Goal: Ask a question

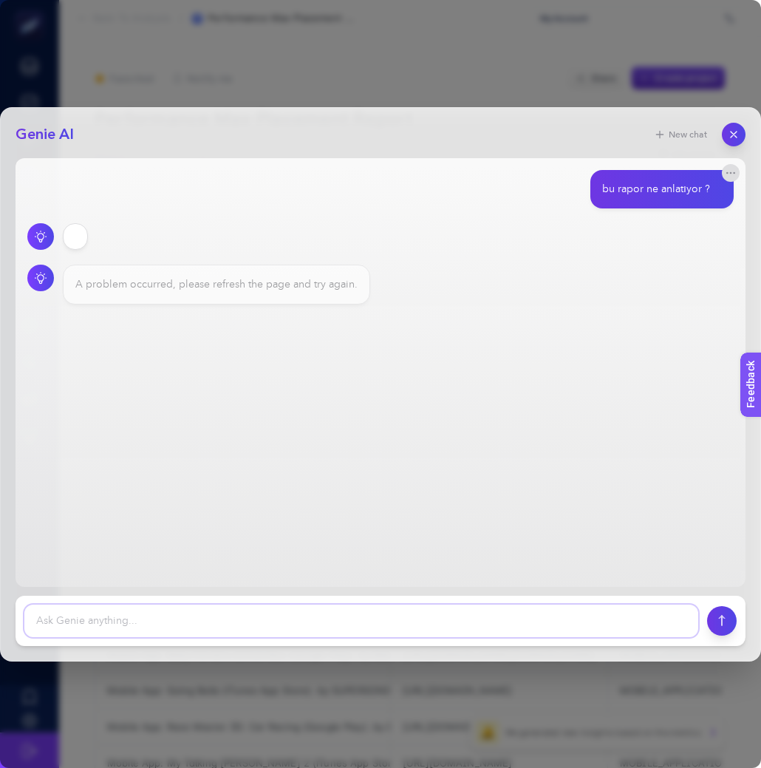
click at [437, 627] on textarea at bounding box center [361, 621] width 674 height 33
type textarea "k"
type textarea "neden çalışmadı"
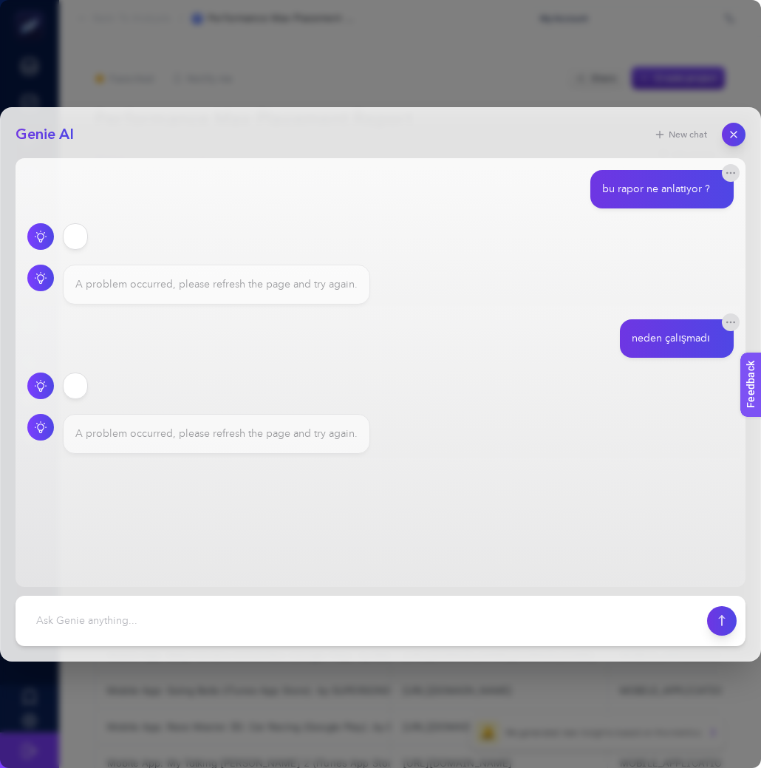
click at [268, 436] on div "A problem occurred, please refresh the page and try again." at bounding box center [216, 433] width 282 height 15
copy section "A problem occurred, please refresh the page and try again."
click at [449, 354] on div "neden çalışmadı" at bounding box center [380, 338] width 707 height 38
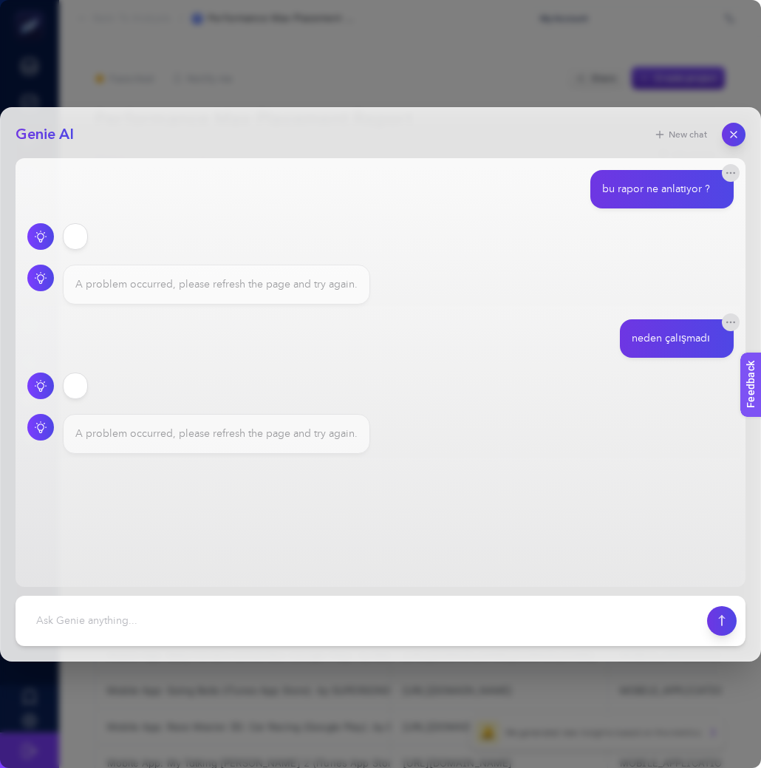
click at [268, 435] on div "A problem occurred, please refresh the page and try again." at bounding box center [216, 433] width 282 height 15
copy section "A problem occurred, please refresh the page and try again."
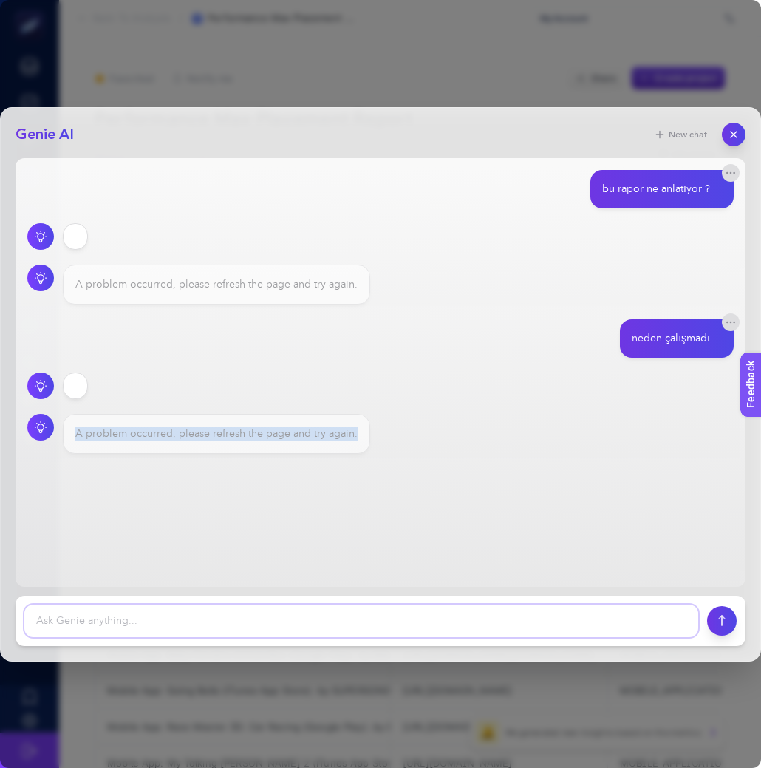
click at [421, 630] on textarea at bounding box center [361, 621] width 674 height 33
type textarea "başka"
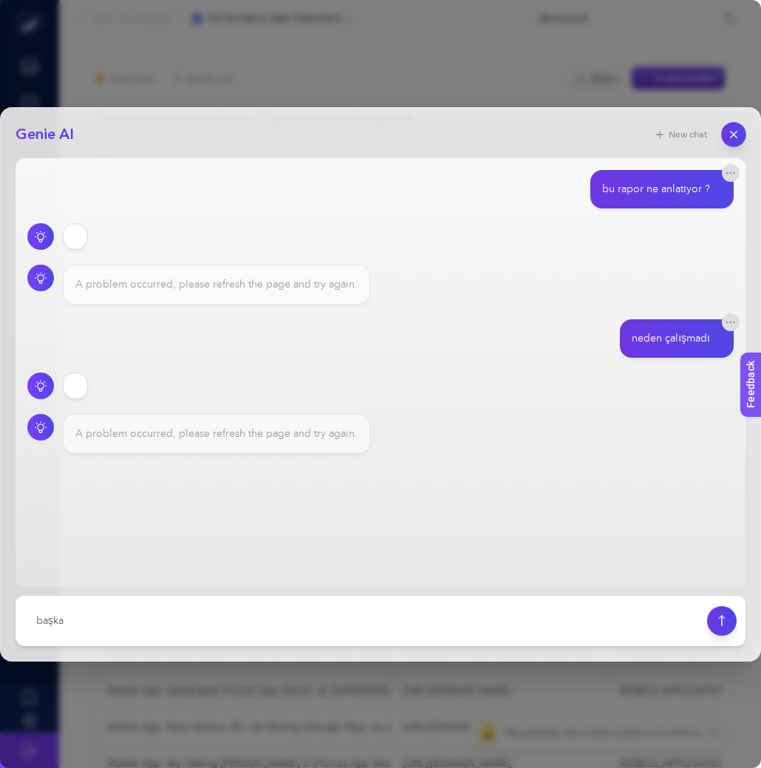
click at [736, 135] on icon "button" at bounding box center [734, 134] width 6 height 6
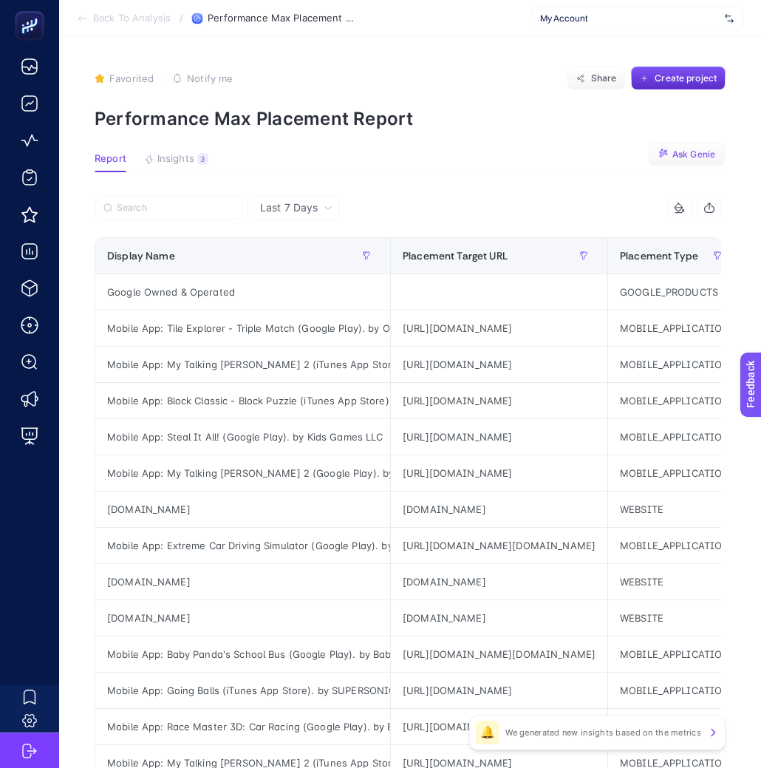
click at [692, 159] on span "Ask Genie" at bounding box center [694, 155] width 43 height 12
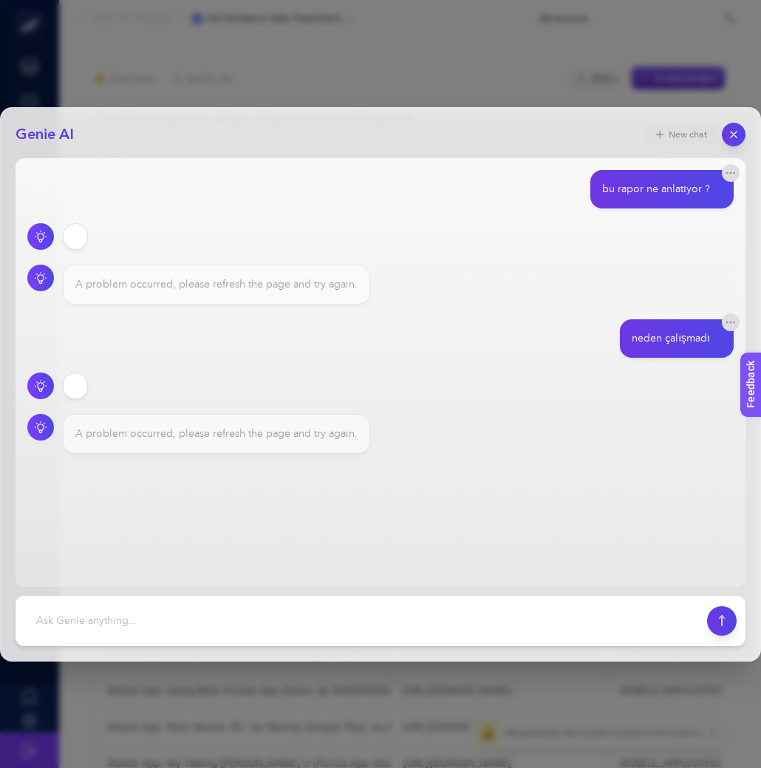
click at [678, 136] on button "New chat" at bounding box center [680, 134] width 71 height 21
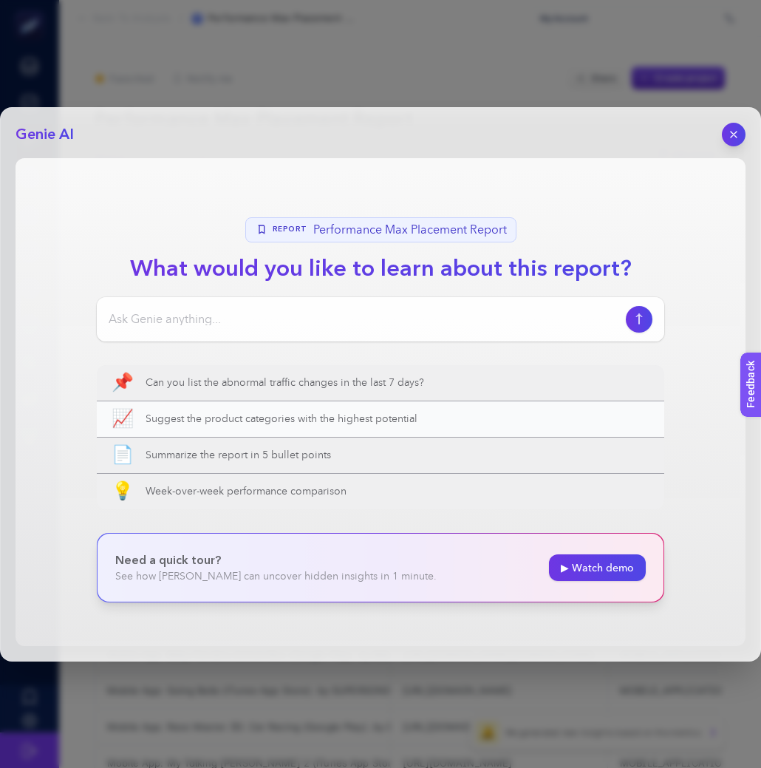
click at [421, 414] on span "Suggest the product categories with the highest potential" at bounding box center [398, 419] width 504 height 15
